Goal: Task Accomplishment & Management: Manage account settings

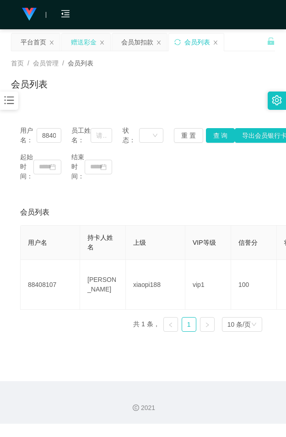
click at [92, 40] on div "赠送彩金" at bounding box center [84, 41] width 26 height 17
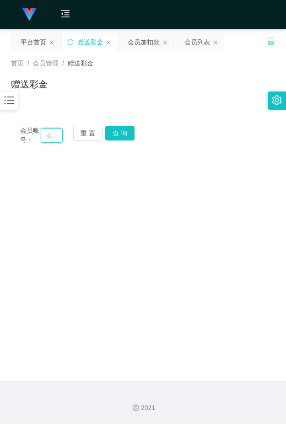
click at [57, 135] on input "text" at bounding box center [52, 135] width 22 height 15
paste input "98593821"
type input "98593821"
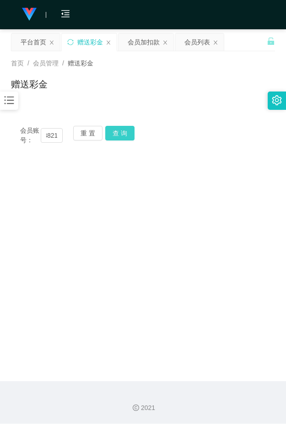
click at [124, 131] on button "查 询" at bounding box center [119, 133] width 29 height 15
click at [124, 131] on button "查 询" at bounding box center [124, 133] width 39 height 15
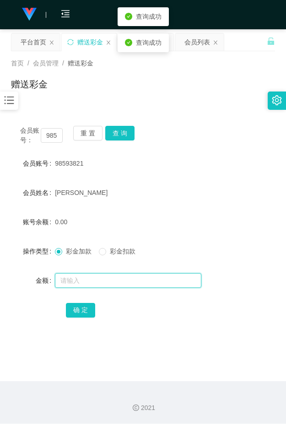
click at [87, 282] on input "text" at bounding box center [128, 280] width 147 height 15
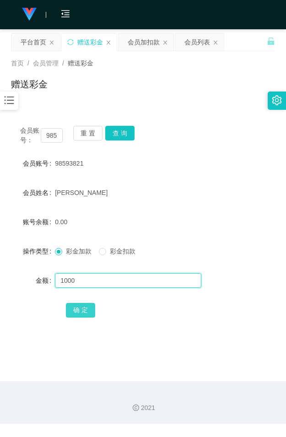
type input "1000"
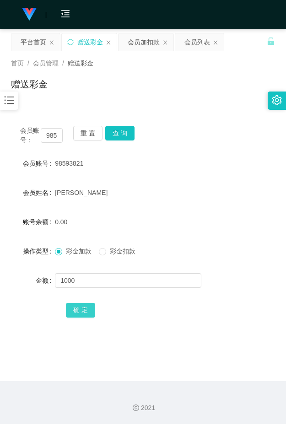
click at [75, 312] on button "确 定" at bounding box center [80, 310] width 29 height 15
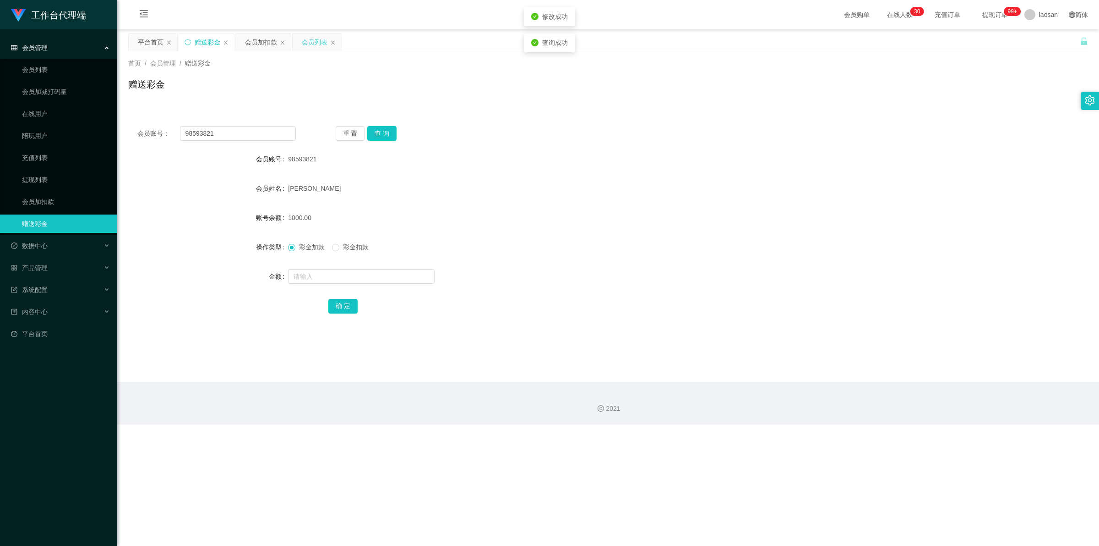
click at [286, 42] on div "会员列表" at bounding box center [315, 41] width 26 height 17
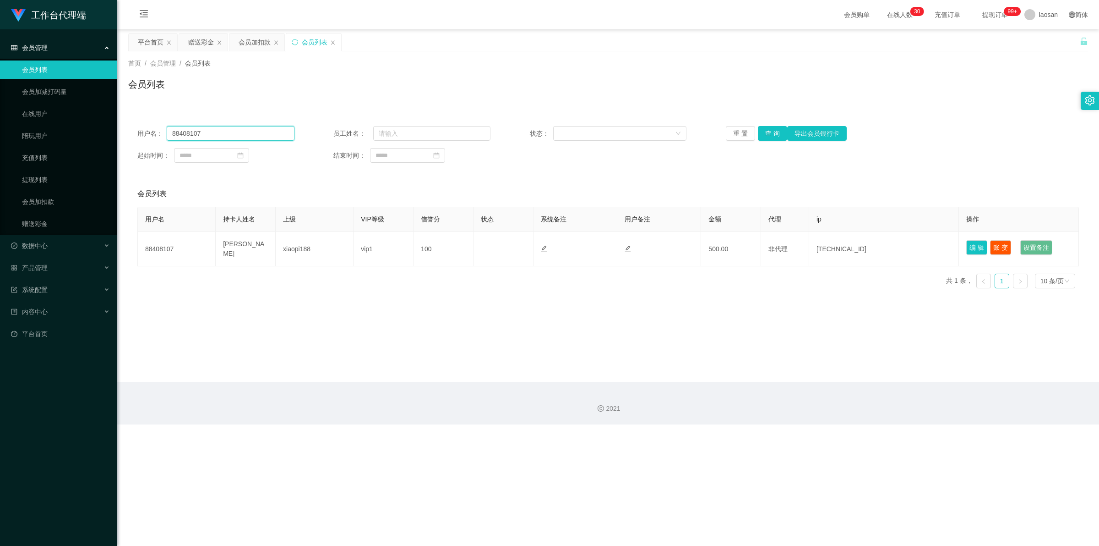
drag, startPoint x: 147, startPoint y: 131, endPoint x: 131, endPoint y: 131, distance: 16.5
click at [131, 131] on div "用户名： 88408107 员工姓名： 状态： 重 置 查 询 导出会员银行卡 起始时间： 结束时间：" at bounding box center [608, 144] width 960 height 55
paste input "98593821"
type input "98593821"
click at [286, 136] on button "查 询" at bounding box center [772, 133] width 29 height 15
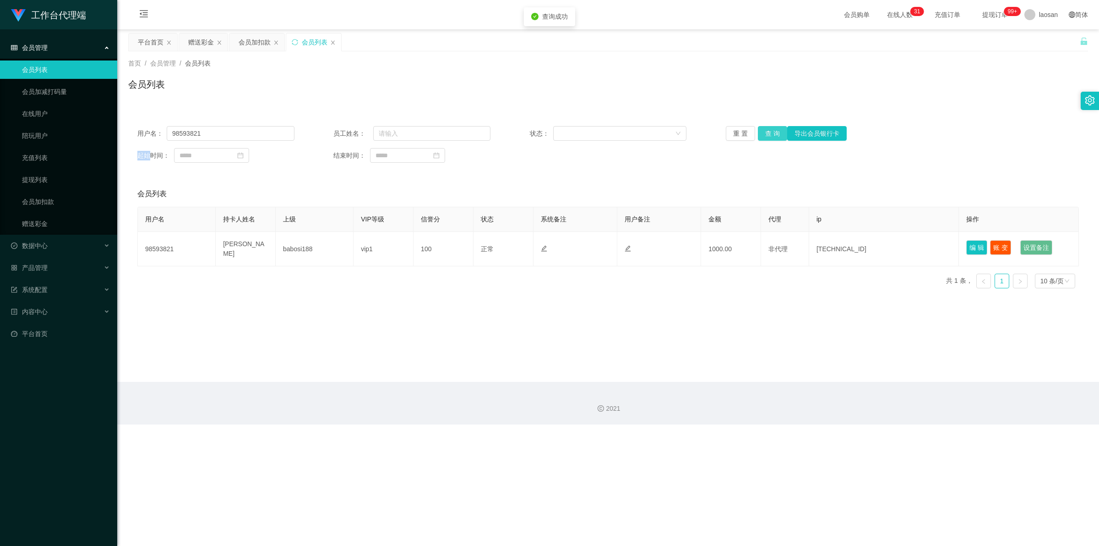
click at [286, 136] on div "重 置 查 询 导出会员银行卡" at bounding box center [804, 133] width 157 height 15
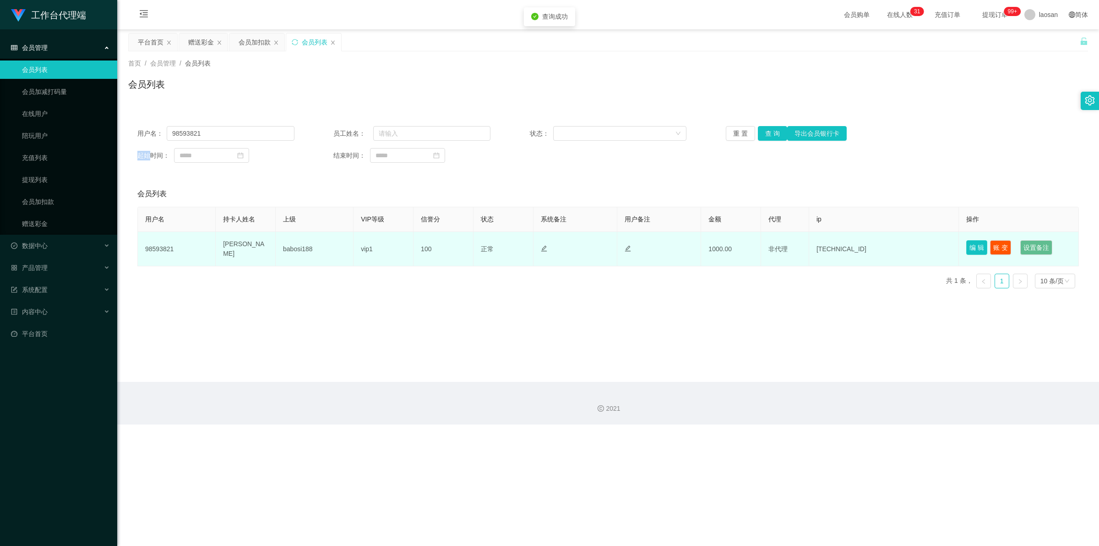
click at [286, 248] on button "编 辑" at bounding box center [976, 247] width 21 height 15
type input "98593821"
type input "[PERSON_NAME]"
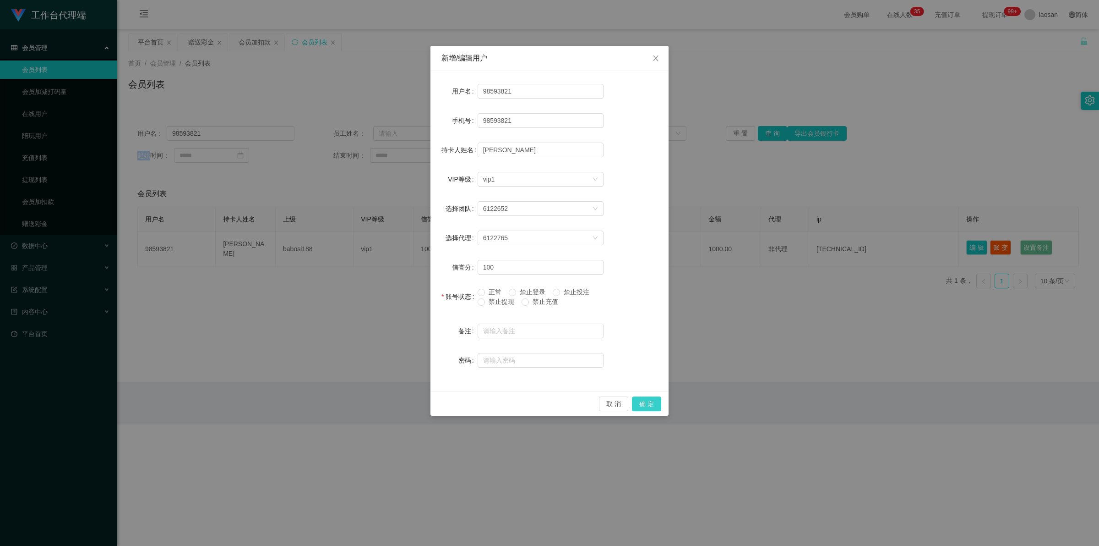
click at [286, 399] on button "确 定" at bounding box center [646, 403] width 29 height 15
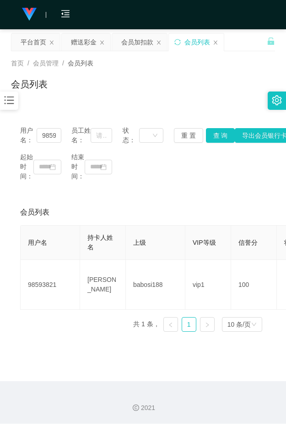
click at [12, 98] on icon "图标: bars" at bounding box center [10, 101] width 10 height 8
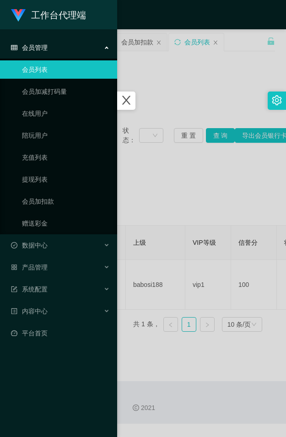
drag, startPoint x: 170, startPoint y: 85, endPoint x: 177, endPoint y: 66, distance: 20.0
click at [171, 83] on div at bounding box center [143, 218] width 286 height 437
